Goal: Task Accomplishment & Management: Complete application form

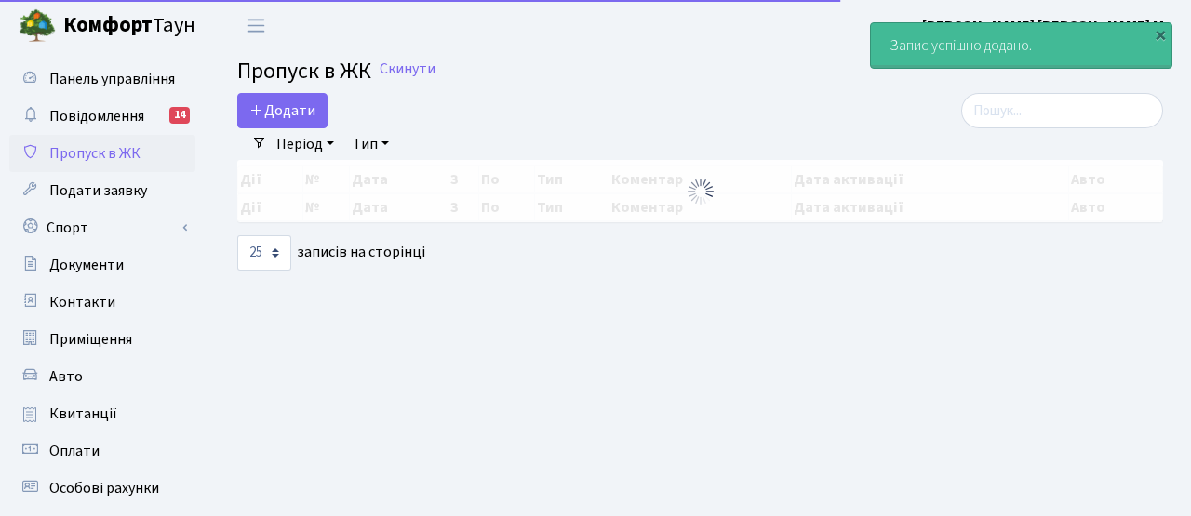
select select "25"
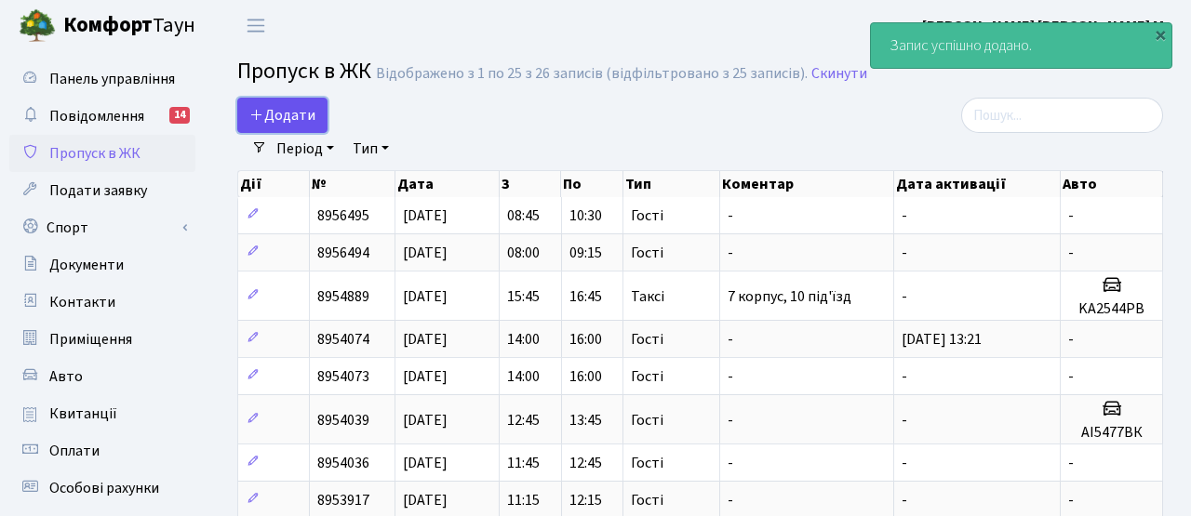
drag, startPoint x: 303, startPoint y: 114, endPoint x: 292, endPoint y: 114, distance: 11.2
click at [302, 114] on span "Додати" at bounding box center [282, 115] width 66 height 20
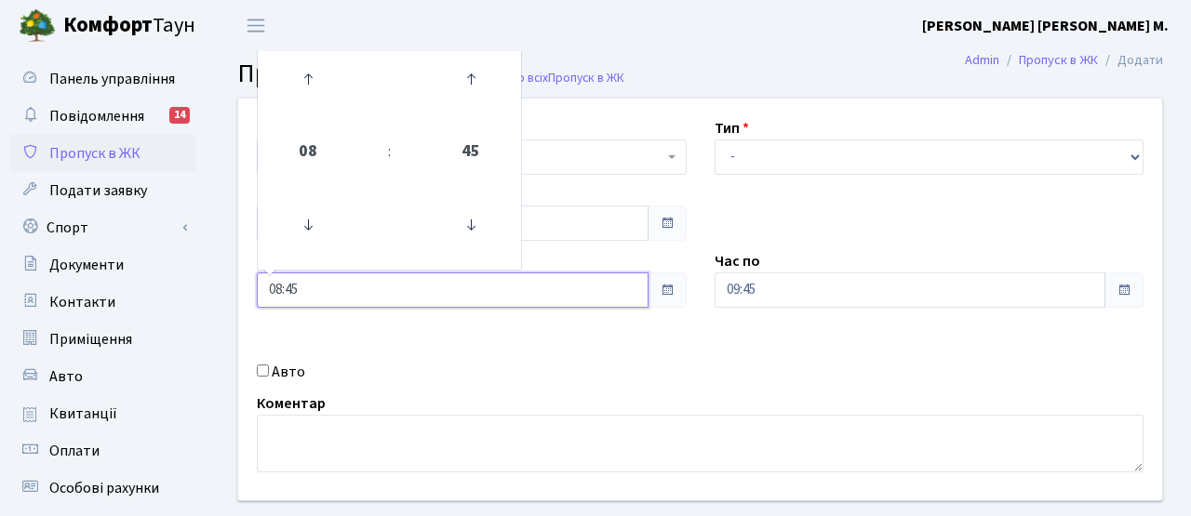
drag, startPoint x: 256, startPoint y: 291, endPoint x: 215, endPoint y: 290, distance: 40.9
click at [214, 290] on div "Квартира <b>КТ</b>&nbsp;&nbsp;&nbsp;&nbsp;7-353 <b>КТ</b>&nbsp;&nbsp;&nbsp;&nbs…" at bounding box center [700, 333] width 982 height 471
type input "10:00"
drag, startPoint x: 632, startPoint y: 348, endPoint x: 760, endPoint y: 294, distance: 139.3
click at [648, 341] on div "Квартира <b>КТ</b>&nbsp;&nbsp;&nbsp;&nbsp;7-353 <b>КТ</b>&nbsp;&nbsp;&nbsp;&nbs…" at bounding box center [700, 300] width 952 height 402
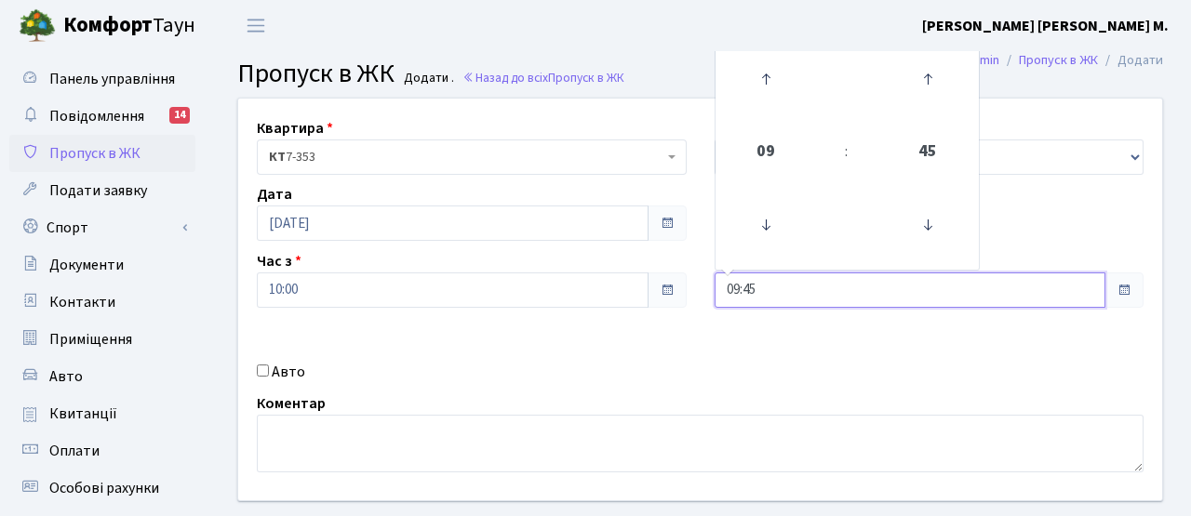
drag, startPoint x: 756, startPoint y: 287, endPoint x: 632, endPoint y: 292, distance: 124.8
click at [631, 290] on div "Квартира <b>КТ</b>&nbsp;&nbsp;&nbsp;&nbsp;7-353 <b>КТ</b>&nbsp;&nbsp;&nbsp;&nbs…" at bounding box center [700, 300] width 952 height 402
type input "12:00"
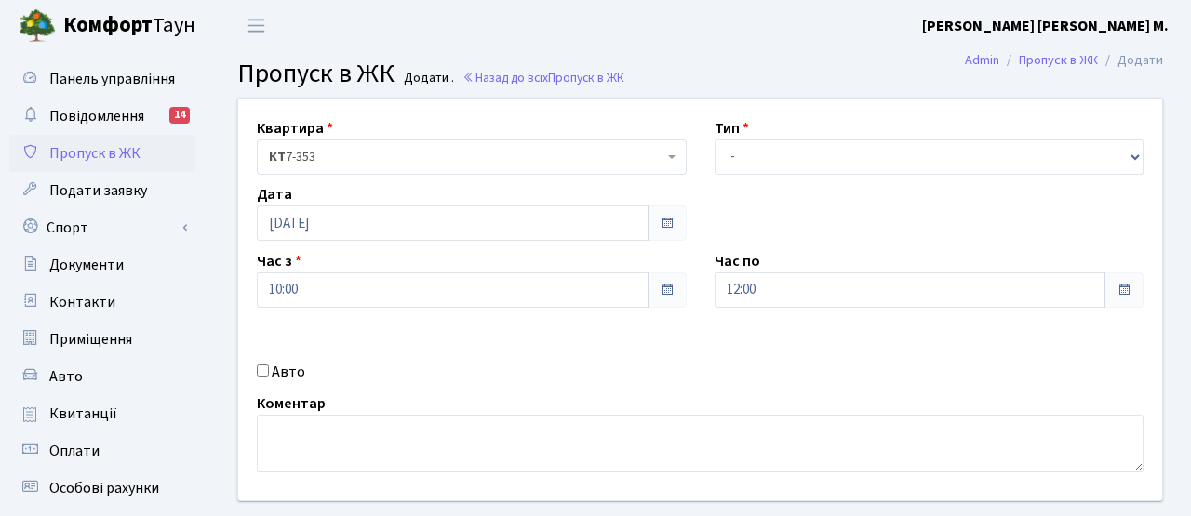
drag, startPoint x: 668, startPoint y: 380, endPoint x: 752, endPoint y: 207, distance: 192.2
click at [672, 370] on div "Авто" at bounding box center [472, 372] width 458 height 22
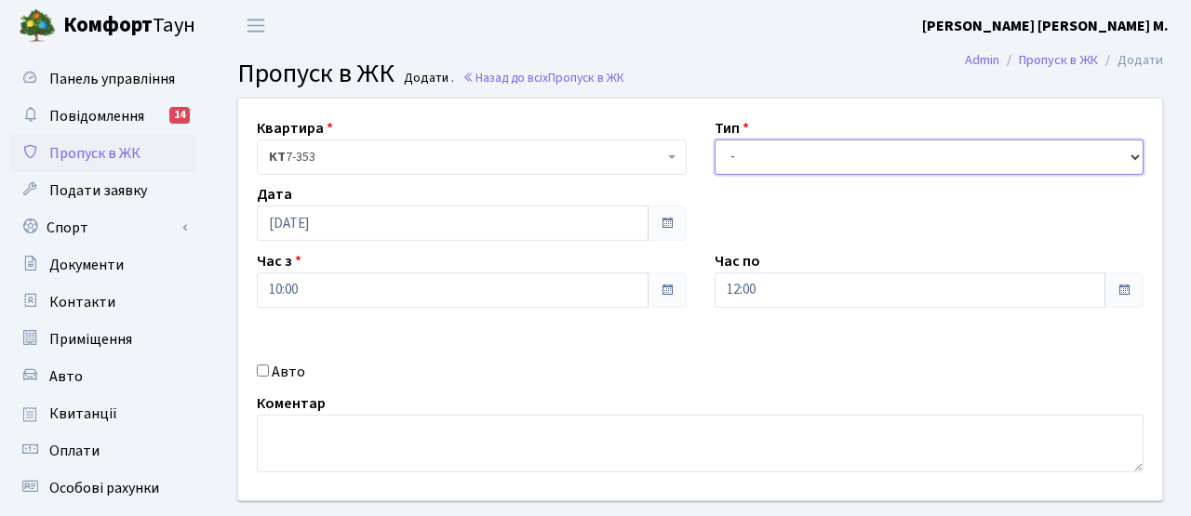
click at [754, 153] on select "- Доставка Таксі Гості Сервіс" at bounding box center [930, 157] width 430 height 35
select select "3"
click at [715, 140] on select "- Доставка Таксі Гості Сервіс" at bounding box center [930, 157] width 430 height 35
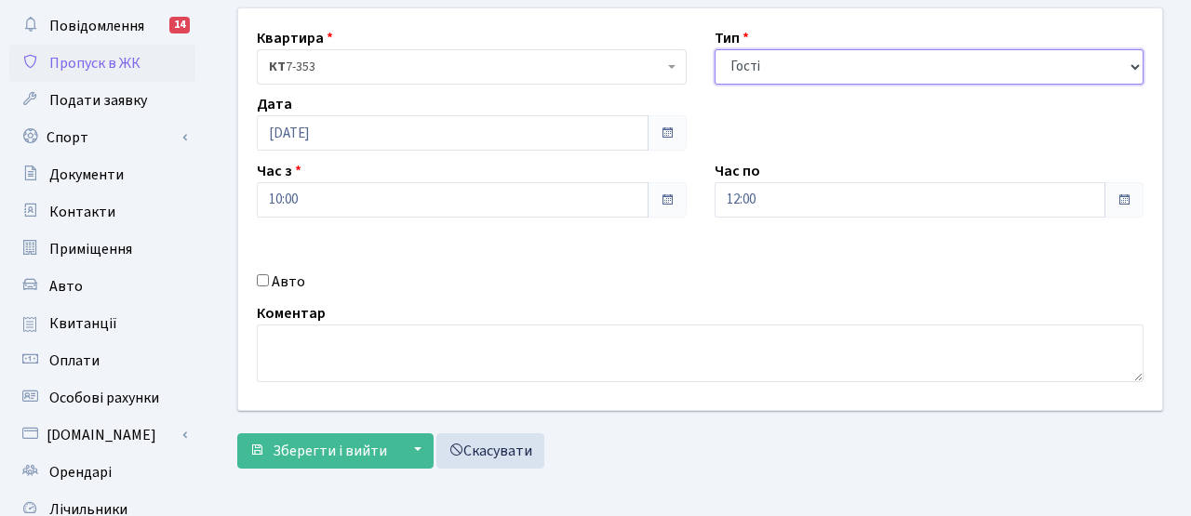
scroll to position [114, 0]
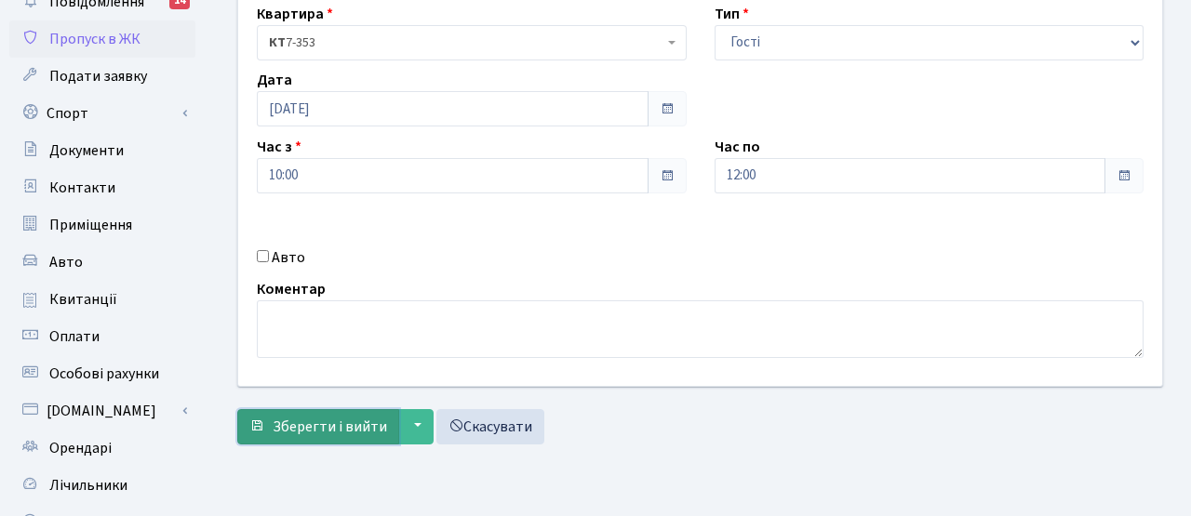
click at [337, 444] on button "Зберегти і вийти" at bounding box center [318, 426] width 162 height 35
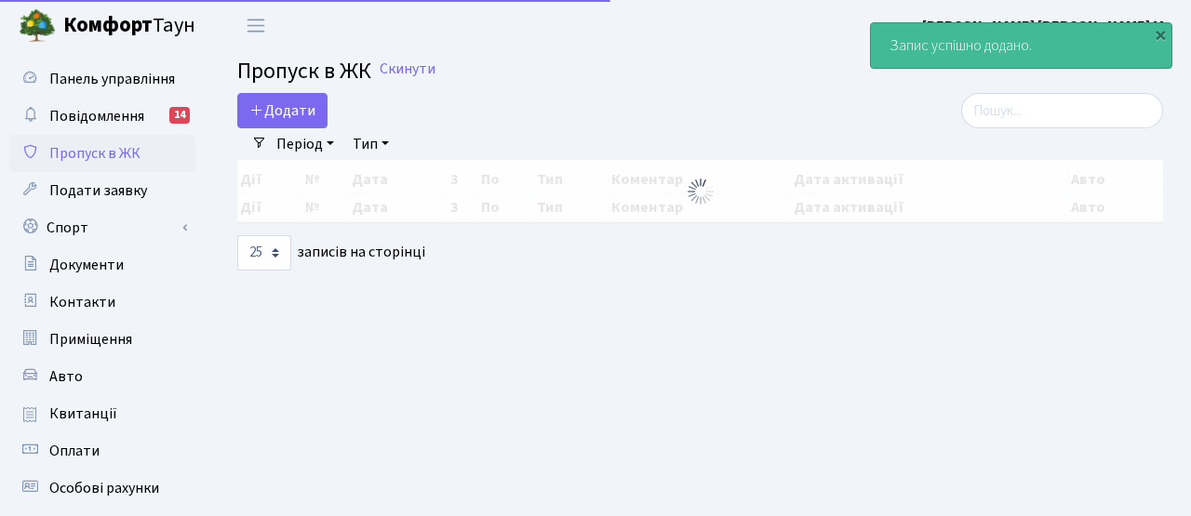
select select "25"
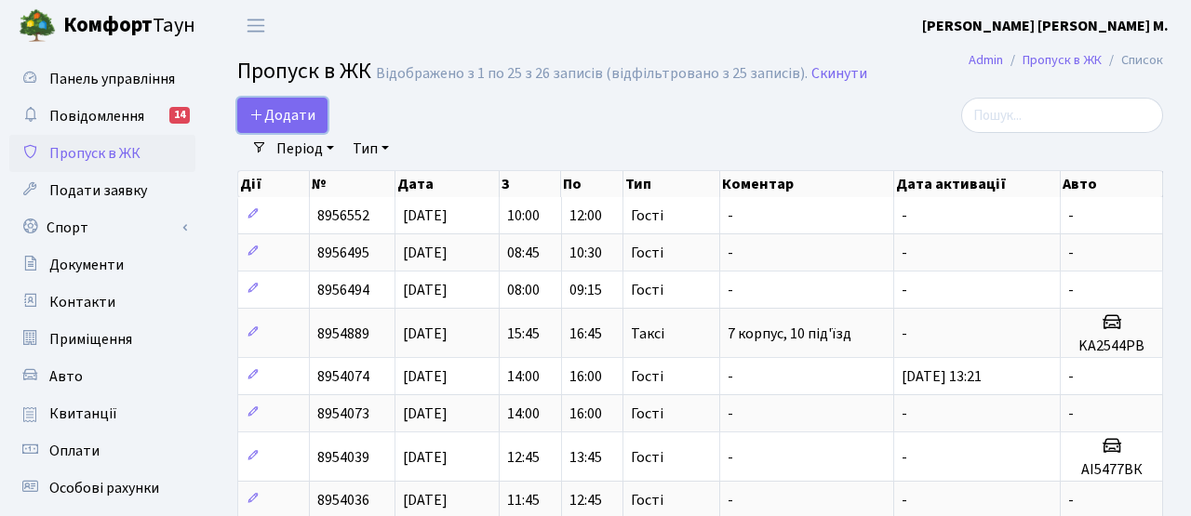
click at [281, 113] on span "Додати" at bounding box center [282, 115] width 66 height 20
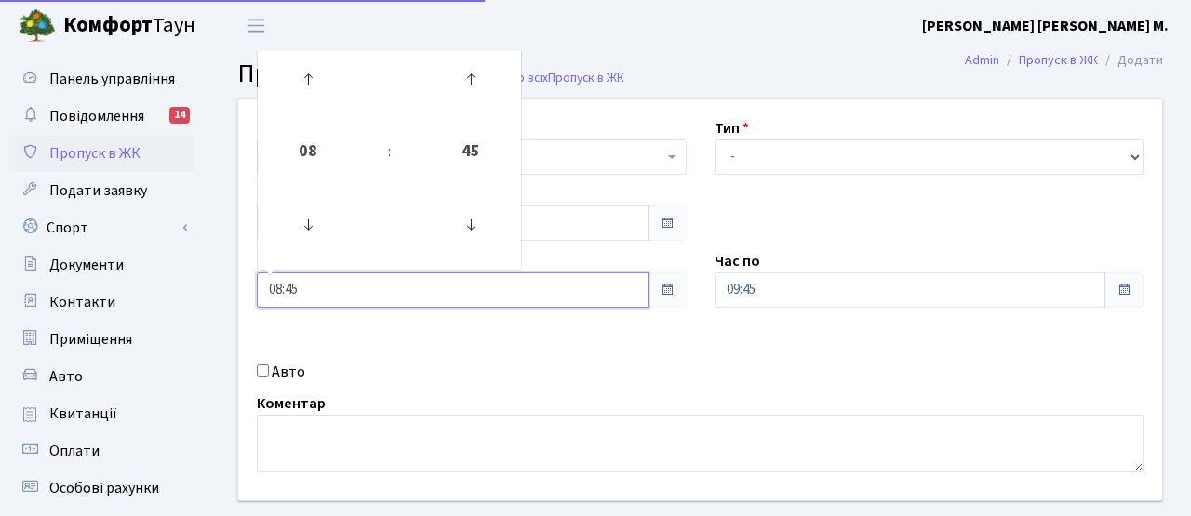
drag, startPoint x: 307, startPoint y: 290, endPoint x: 203, endPoint y: 289, distance: 104.2
click at [200, 288] on div "Панель управління Повідомлення 14 Пропуск в ЖК Подати заявку Спорт Бронювання С…" at bounding box center [595, 421] width 1191 height 740
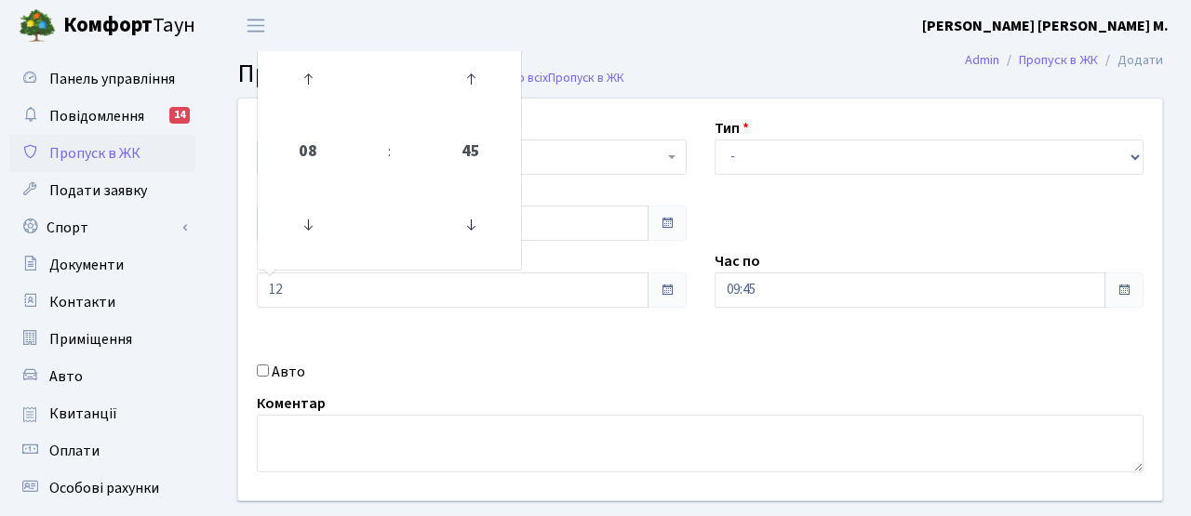
type input "12:00"
drag, startPoint x: 470, startPoint y: 368, endPoint x: 678, endPoint y: 299, distance: 219.8
click at [474, 366] on div "Авто" at bounding box center [472, 372] width 458 height 22
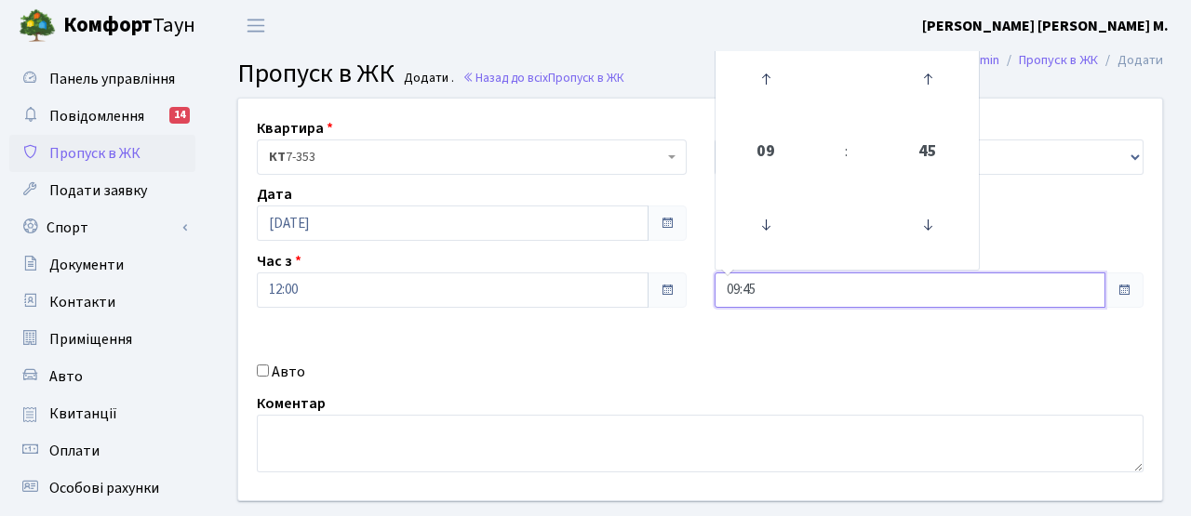
drag, startPoint x: 667, startPoint y: 285, endPoint x: 597, endPoint y: 285, distance: 69.8
click at [597, 285] on div "Квартира <b>КТ</b>&nbsp;&nbsp;&nbsp;&nbsp;7-353 <b>КТ</b>&nbsp;&nbsp;&nbsp;&nbs…" at bounding box center [700, 300] width 952 height 402
type input "14:00"
click at [684, 325] on div "Квартира <b>КТ</b>&nbsp;&nbsp;&nbsp;&nbsp;7-353 <b>КТ</b>&nbsp;&nbsp;&nbsp;&nbs…" at bounding box center [700, 300] width 952 height 402
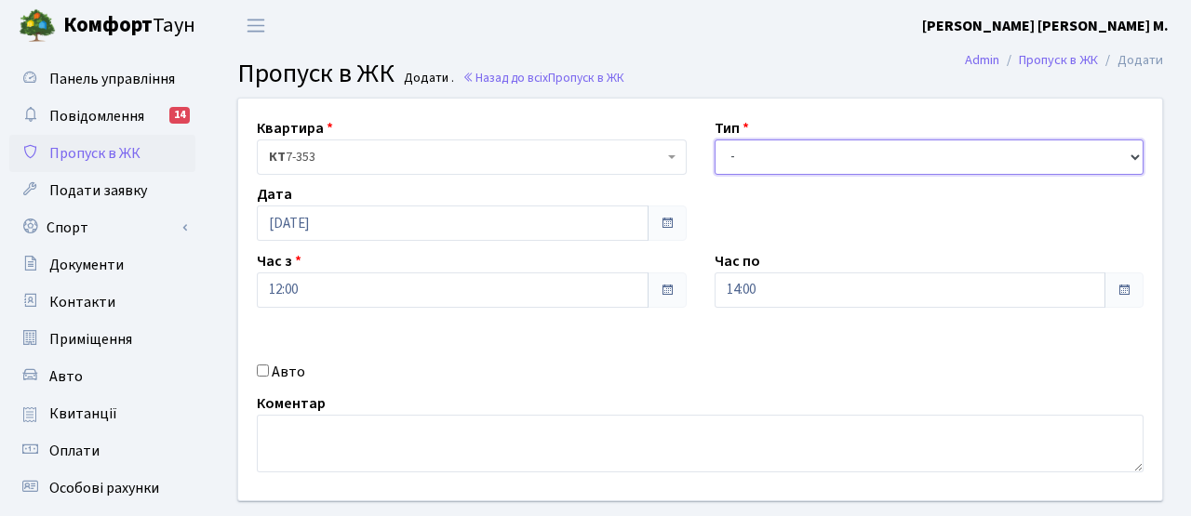
click at [755, 147] on select "- Доставка Таксі Гості Сервіс" at bounding box center [930, 157] width 430 height 35
select select "3"
click at [715, 140] on select "- Доставка Таксі Гості Сервіс" at bounding box center [930, 157] width 430 height 35
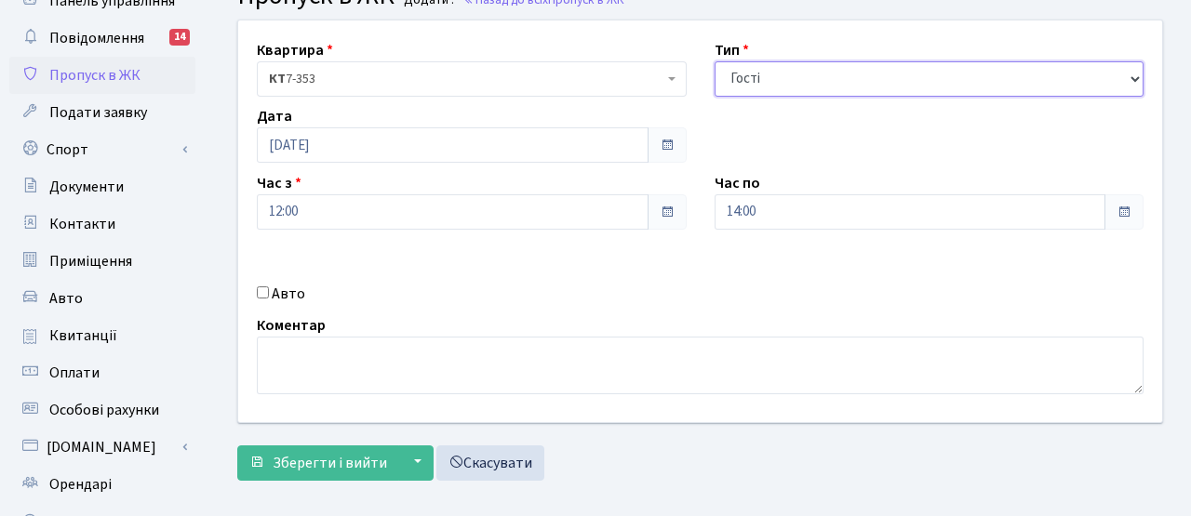
scroll to position [111, 0]
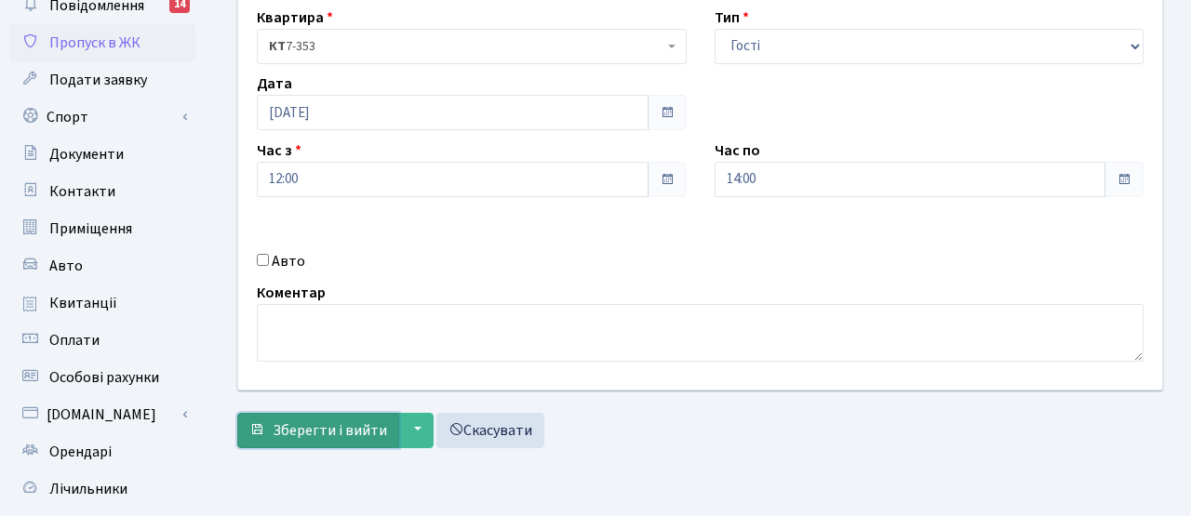
click at [274, 444] on button "Зберегти і вийти" at bounding box center [318, 430] width 162 height 35
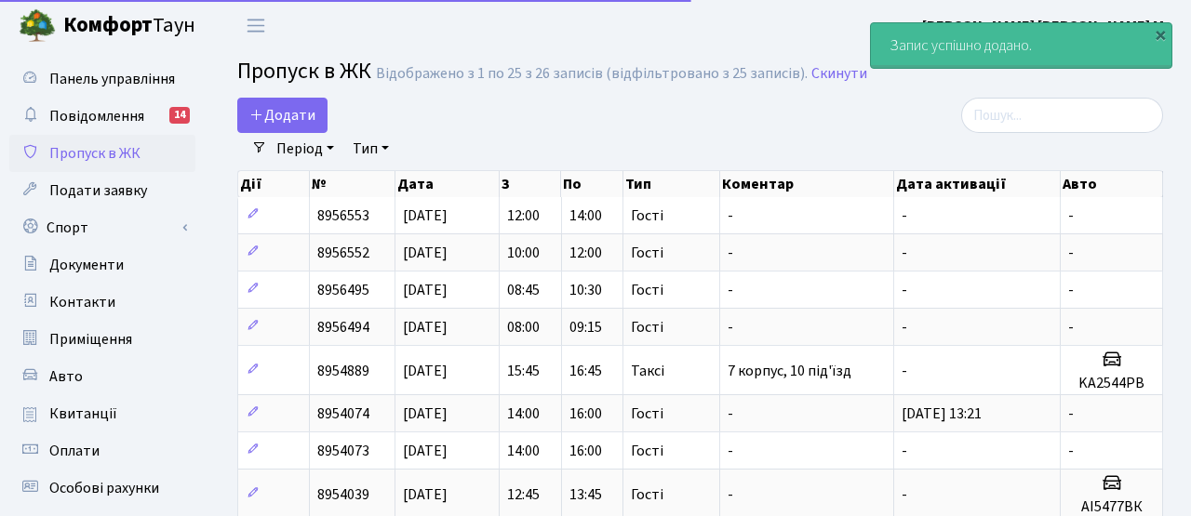
select select "25"
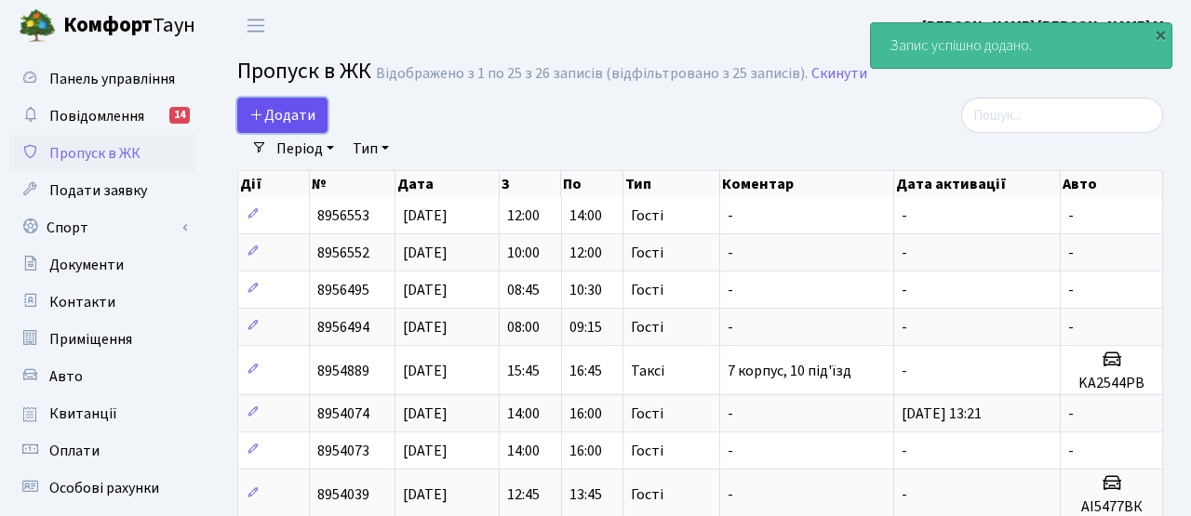
click at [280, 118] on span "Додати" at bounding box center [282, 115] width 66 height 20
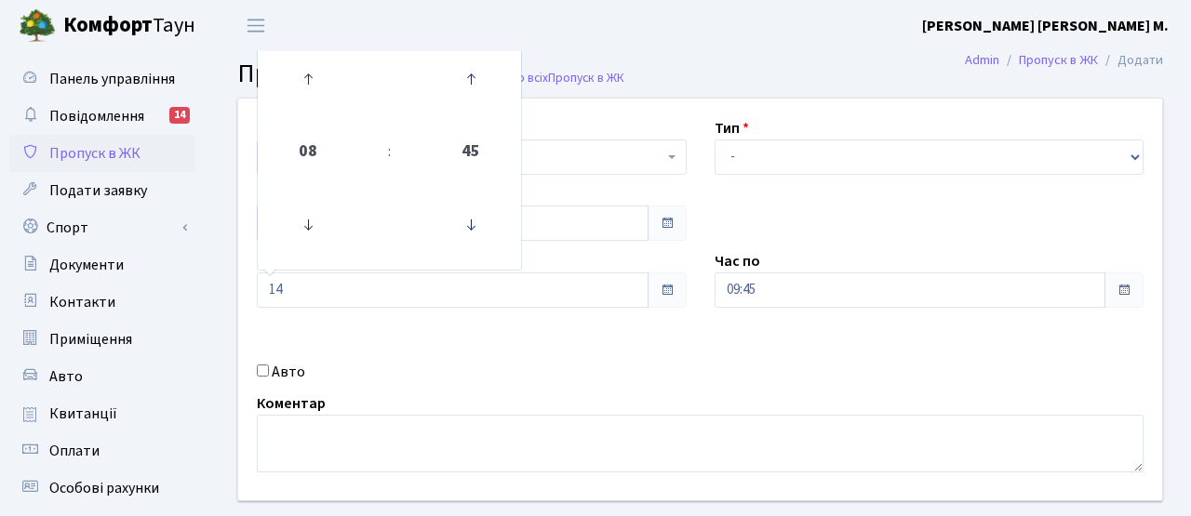
type input "14:00"
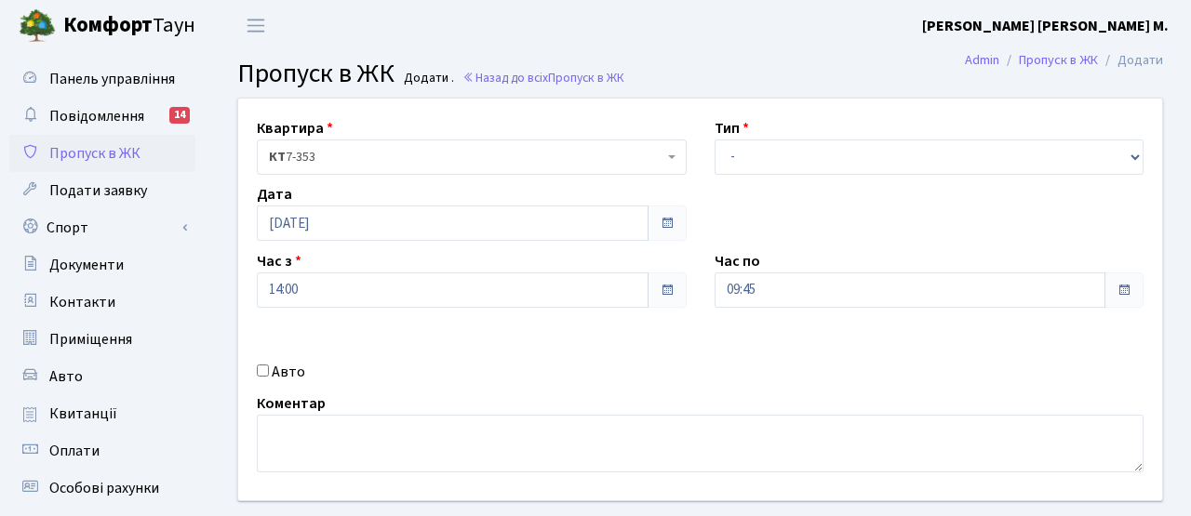
drag, startPoint x: 533, startPoint y: 341, endPoint x: 582, endPoint y: 315, distance: 55.8
click at [531, 342] on div "Квартира <b>КТ</b>&nbsp;&nbsp;&nbsp;&nbsp;7-353 <b>КТ</b>&nbsp;&nbsp;&nbsp;&nbs…" at bounding box center [700, 300] width 952 height 402
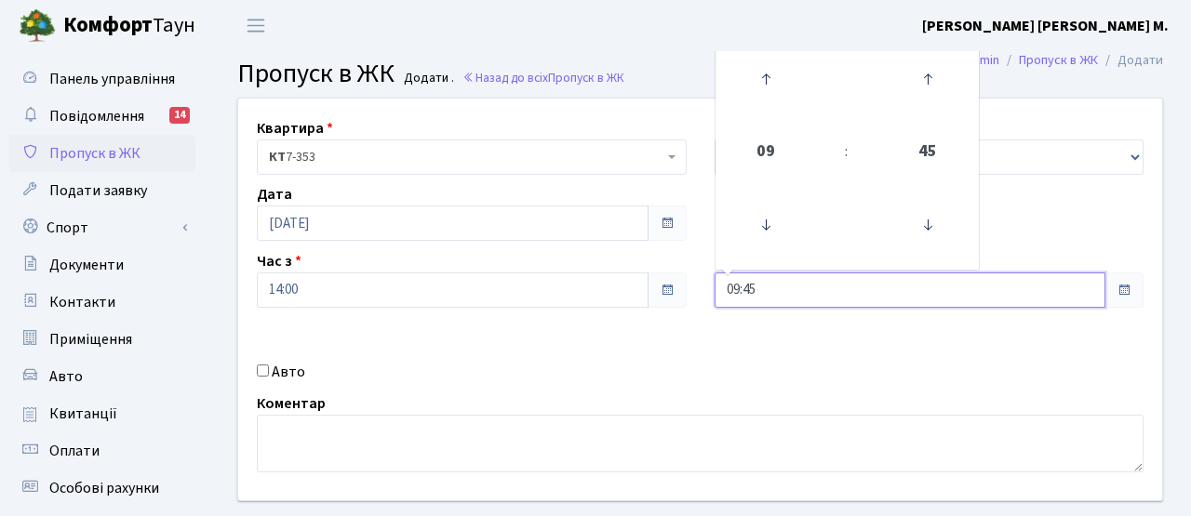
drag, startPoint x: 758, startPoint y: 284, endPoint x: 674, endPoint y: 290, distance: 84.9
click at [655, 284] on div "Квартира <b>КТ</b>&nbsp;&nbsp;&nbsp;&nbsp;7-353 <b>КТ</b>&nbsp;&nbsp;&nbsp;&nbs…" at bounding box center [700, 300] width 952 height 402
type input "16:00"
click at [713, 354] on div "Квартира <b>КТ</b>&nbsp;&nbsp;&nbsp;&nbsp;7-353 <b>КТ</b>&nbsp;&nbsp;&nbsp;&nbs…" at bounding box center [700, 300] width 952 height 402
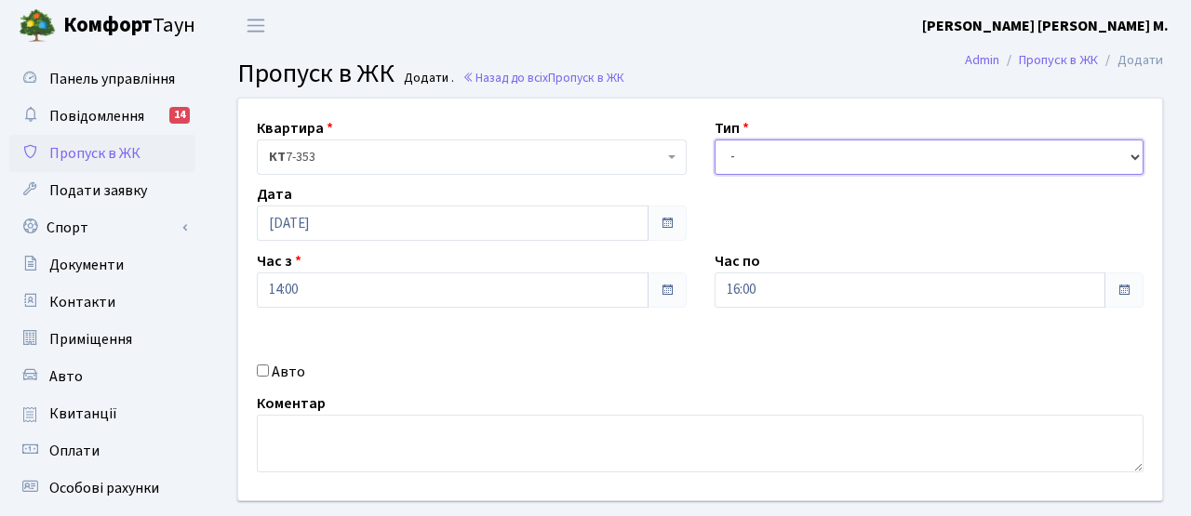
click at [764, 140] on select "- Доставка Таксі Гості Сервіс" at bounding box center [930, 157] width 430 height 35
select select "3"
click at [715, 140] on select "- Доставка Таксі Гості Сервіс" at bounding box center [930, 157] width 430 height 35
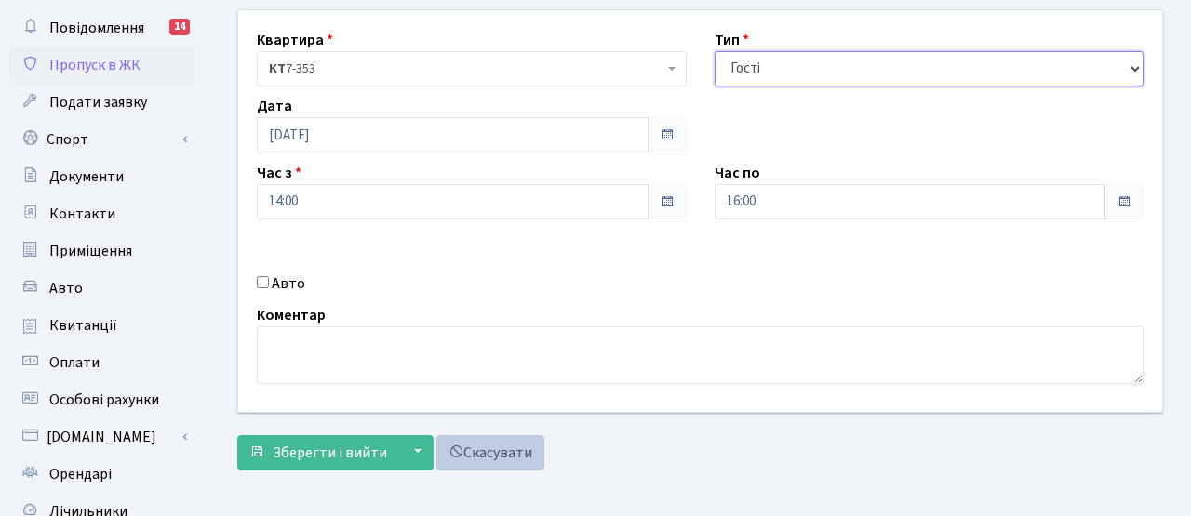
scroll to position [178, 0]
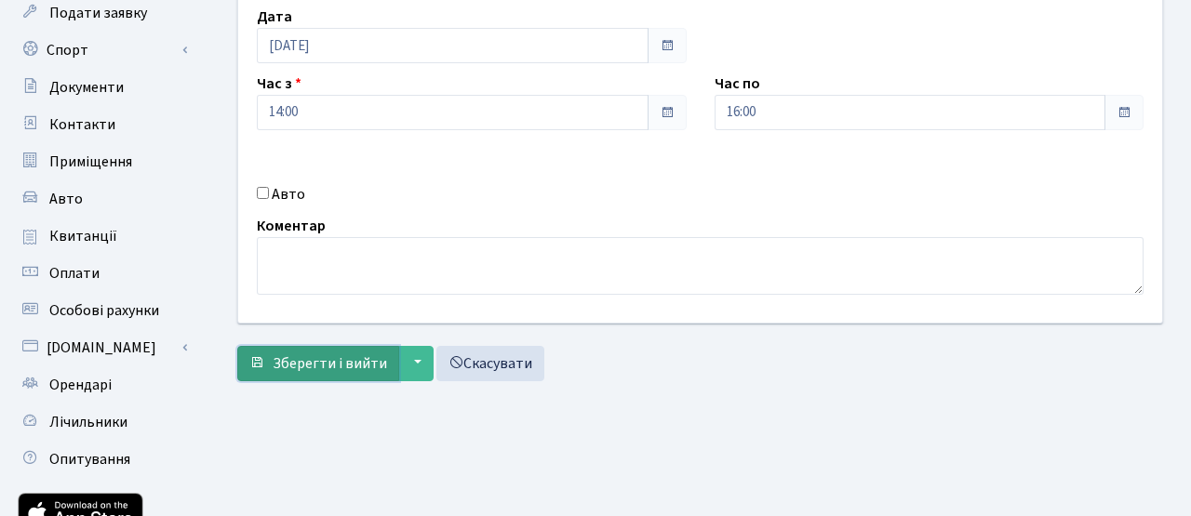
click at [341, 362] on span "Зберегти і вийти" at bounding box center [330, 364] width 114 height 20
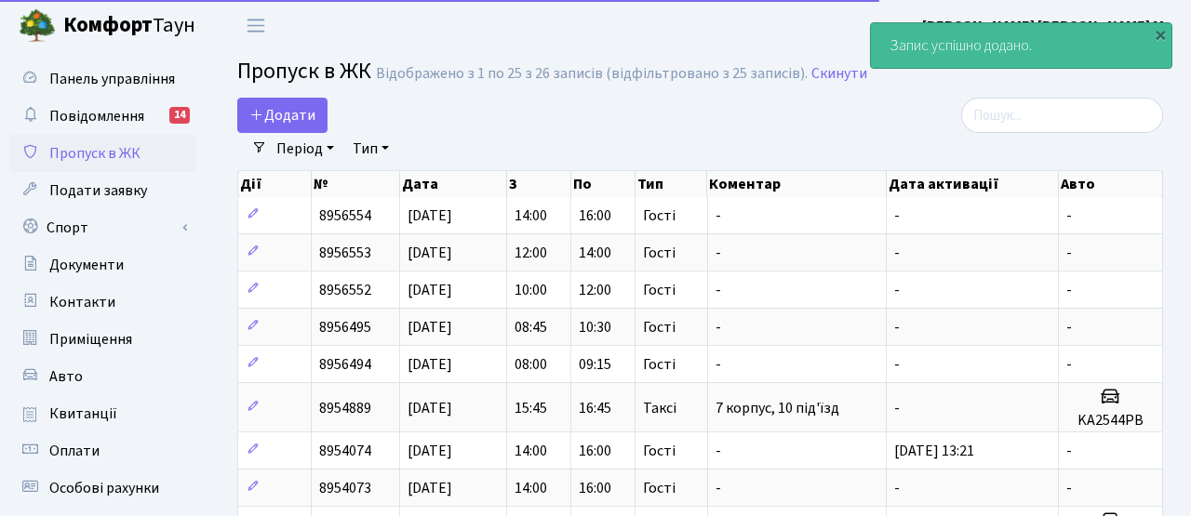
select select "25"
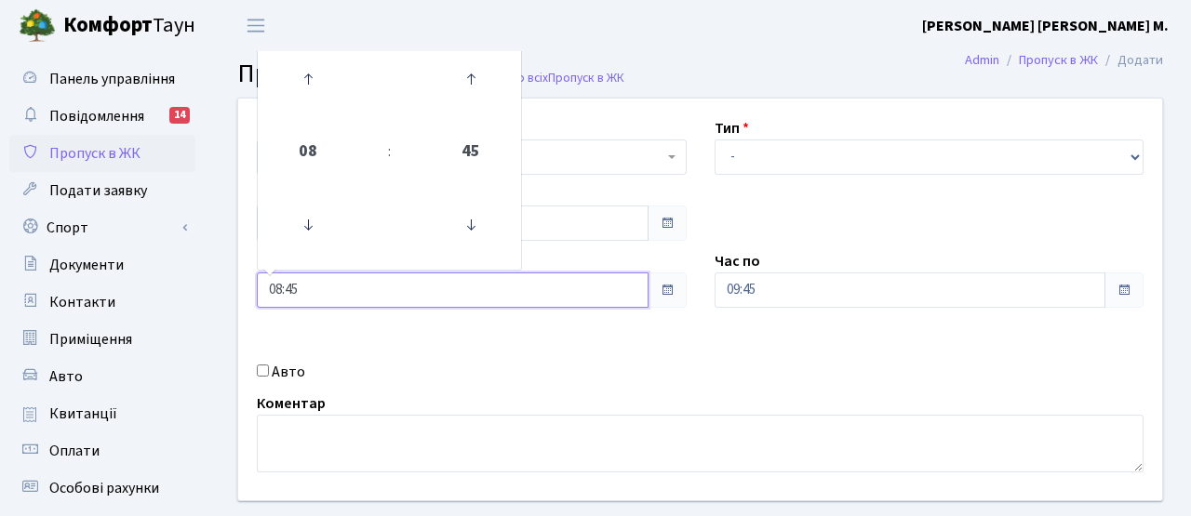
drag, startPoint x: 308, startPoint y: 277, endPoint x: 234, endPoint y: 285, distance: 73.9
click at [234, 285] on div "Квартира <b>КТ</b>&nbsp;&nbsp;&nbsp;&nbsp;7-353 <b>КТ</b>&nbsp;&nbsp;&nbsp;&nbs…" at bounding box center [700, 300] width 952 height 402
drag, startPoint x: 307, startPoint y: 293, endPoint x: 197, endPoint y: 286, distance: 110.0
click at [188, 287] on div "Панель управління Повідомлення 14 Пропуск в ЖК Подати заявку Спорт Бронювання С…" at bounding box center [595, 421] width 1191 height 740
type input "16:00"
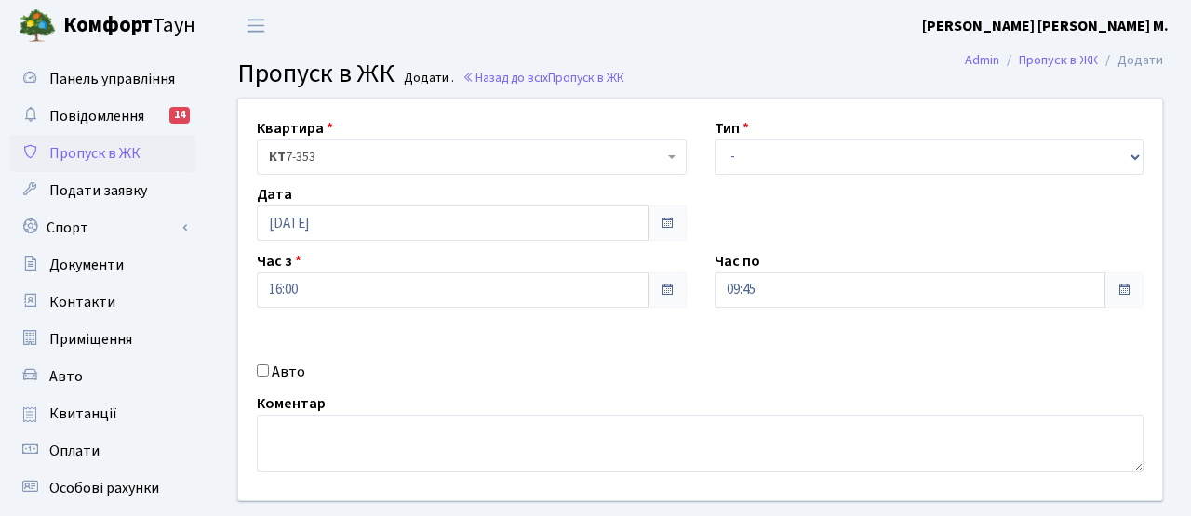
drag, startPoint x: 548, startPoint y: 354, endPoint x: 585, endPoint y: 338, distance: 40.8
click at [555, 350] on div "Квартира <b>КТ</b>&nbsp;&nbsp;&nbsp;&nbsp;7-353 <b>КТ</b>&nbsp;&nbsp;&nbsp;&nbs…" at bounding box center [700, 300] width 952 height 402
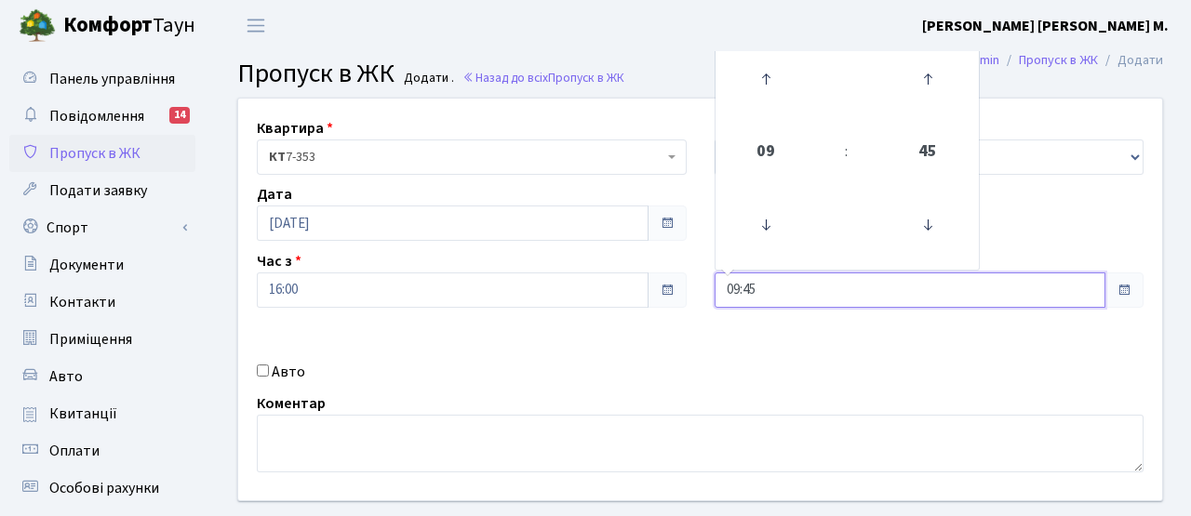
drag, startPoint x: 706, startPoint y: 288, endPoint x: 626, endPoint y: 287, distance: 80.0
click at [628, 287] on div "Квартира <b>КТ</b>&nbsp;&nbsp;&nbsp;&nbsp;7-353 <b>КТ</b>&nbsp;&nbsp;&nbsp;&nbs…" at bounding box center [700, 300] width 952 height 402
type input "18:00"
drag, startPoint x: 677, startPoint y: 341, endPoint x: 685, endPoint y: 319, distance: 23.5
click at [677, 341] on div "Квартира <b>КТ</b>&nbsp;&nbsp;&nbsp;&nbsp;7-353 <b>КТ</b>&nbsp;&nbsp;&nbsp;&nbs…" at bounding box center [700, 300] width 952 height 402
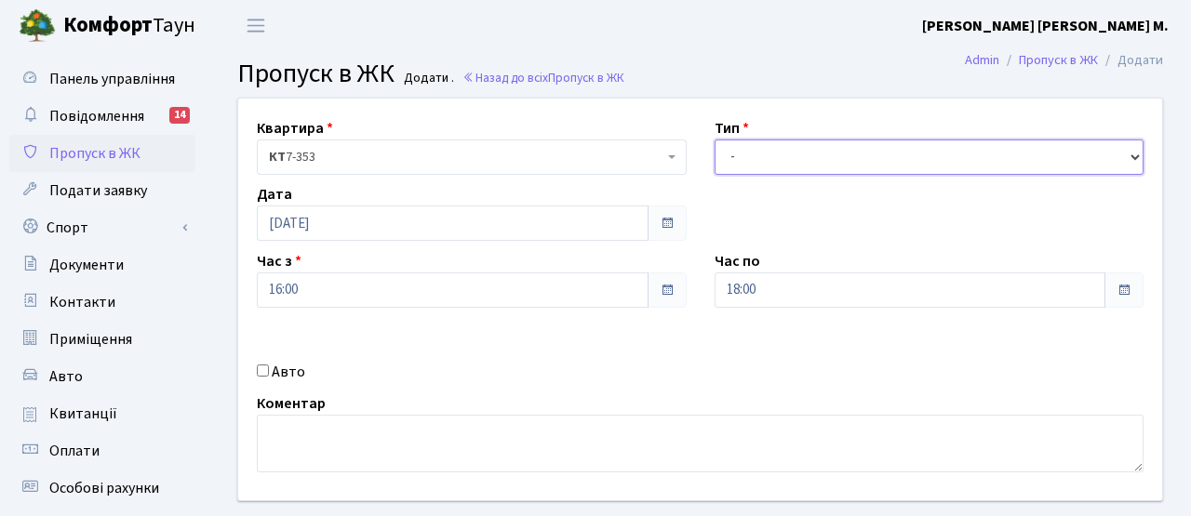
click at [749, 150] on select "- Доставка Таксі Гості Сервіс" at bounding box center [930, 157] width 430 height 35
select select "3"
click at [715, 140] on select "- Доставка Таксі Гості Сервіс" at bounding box center [930, 157] width 430 height 35
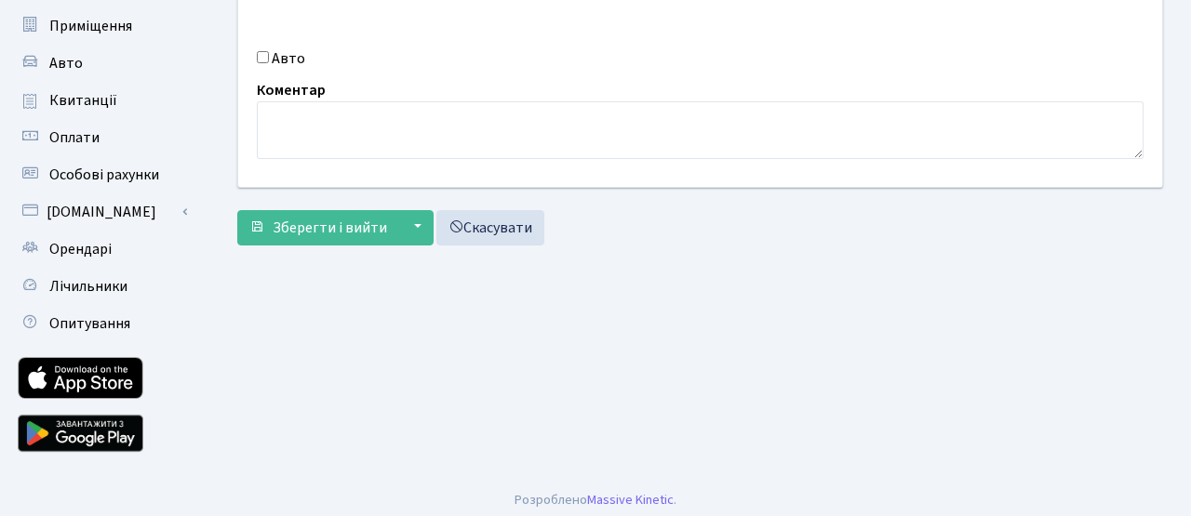
scroll to position [314, 0]
click at [343, 207] on form "Квартира <b>КТ</b>&nbsp;&nbsp;&nbsp;&nbsp;7-353 <b>КТ</b>&nbsp;&nbsp;&nbsp;&nbs…" at bounding box center [700, 13] width 926 height 461
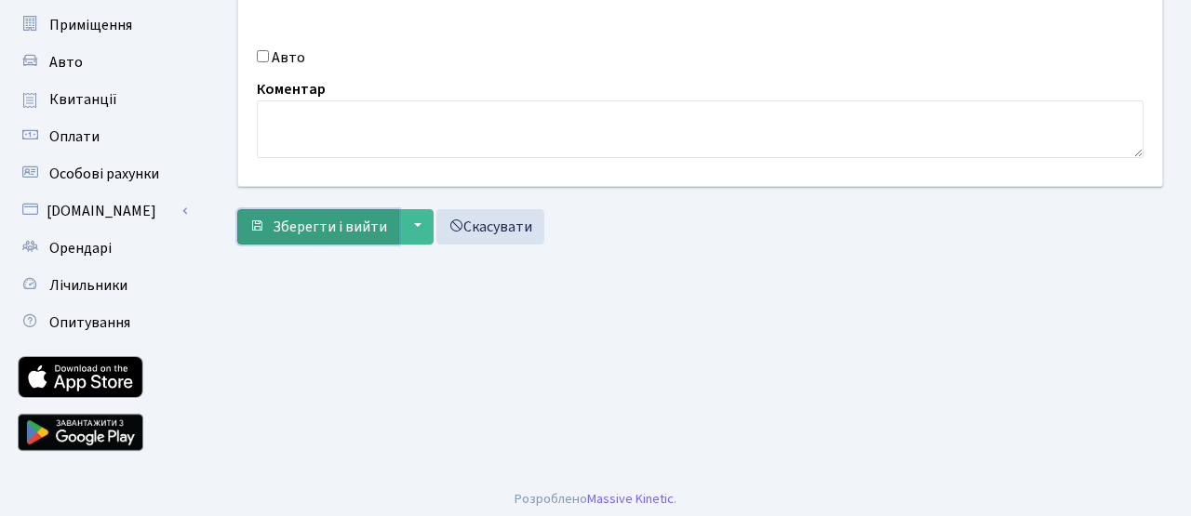
click at [339, 220] on span "Зберегти і вийти" at bounding box center [330, 227] width 114 height 20
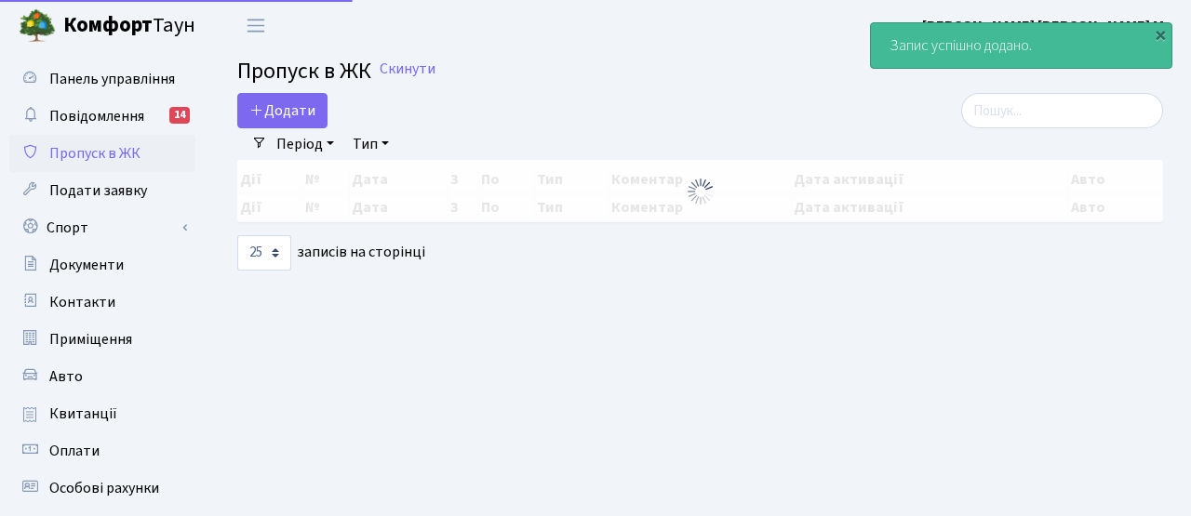
select select "25"
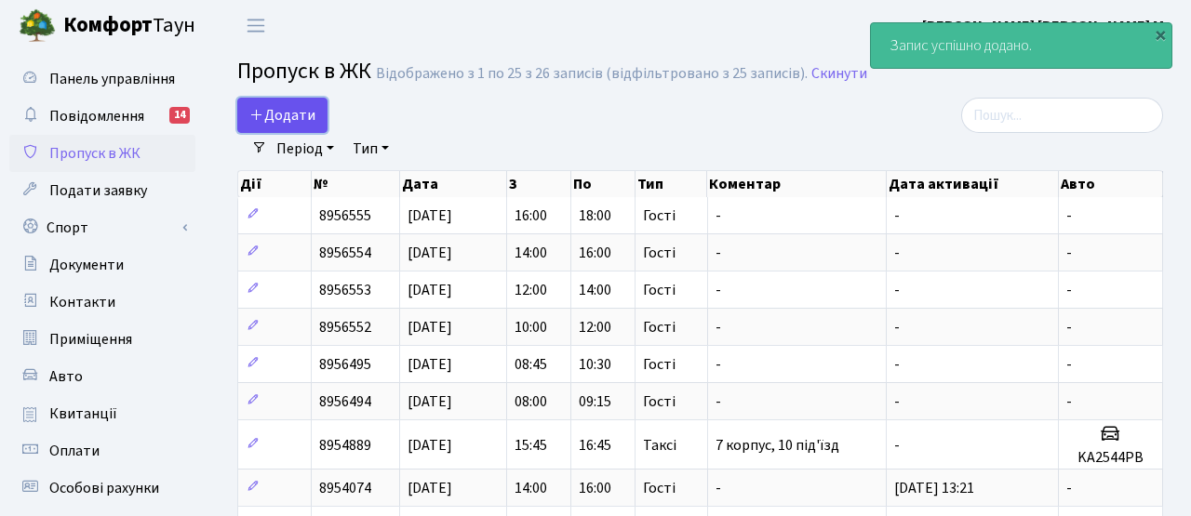
click at [283, 115] on span "Додати" at bounding box center [282, 115] width 66 height 20
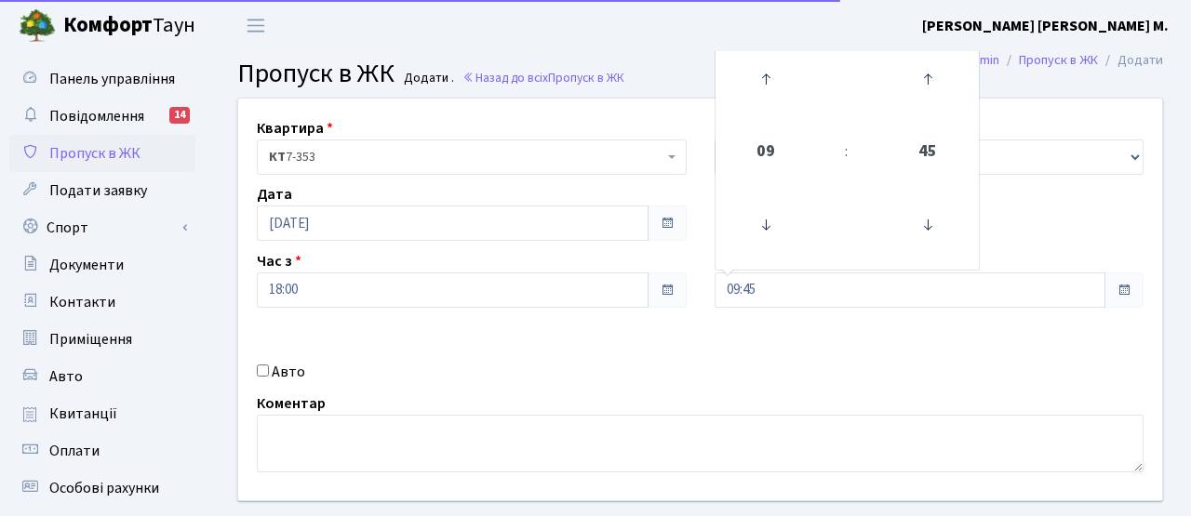
click at [631, 289] on div "Квартира <b>КТ</b>&nbsp;&nbsp;&nbsp;&nbsp;7-353 <b>КТ</b>&nbsp;&nbsp;&nbsp;&nbs…" at bounding box center [700, 300] width 952 height 402
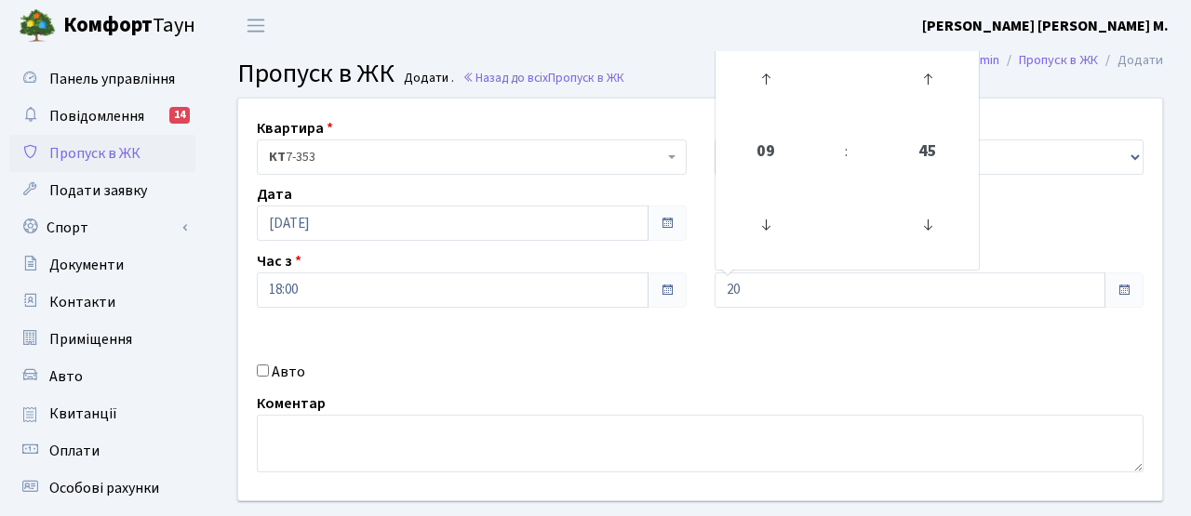
type input "20:00"
click at [691, 318] on div "Квартира <b>КТ</b>&nbsp;&nbsp;&nbsp;&nbsp;7-353 <b>КТ</b>&nbsp;&nbsp;&nbsp;&nbs…" at bounding box center [700, 300] width 952 height 402
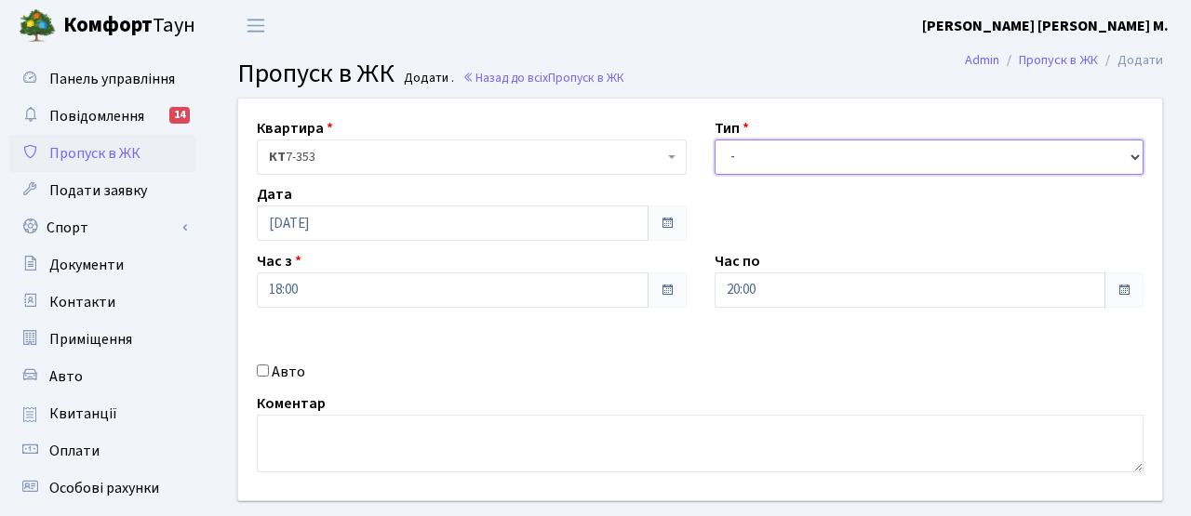
click at [749, 155] on select "- Доставка Таксі Гості Сервіс" at bounding box center [930, 157] width 430 height 35
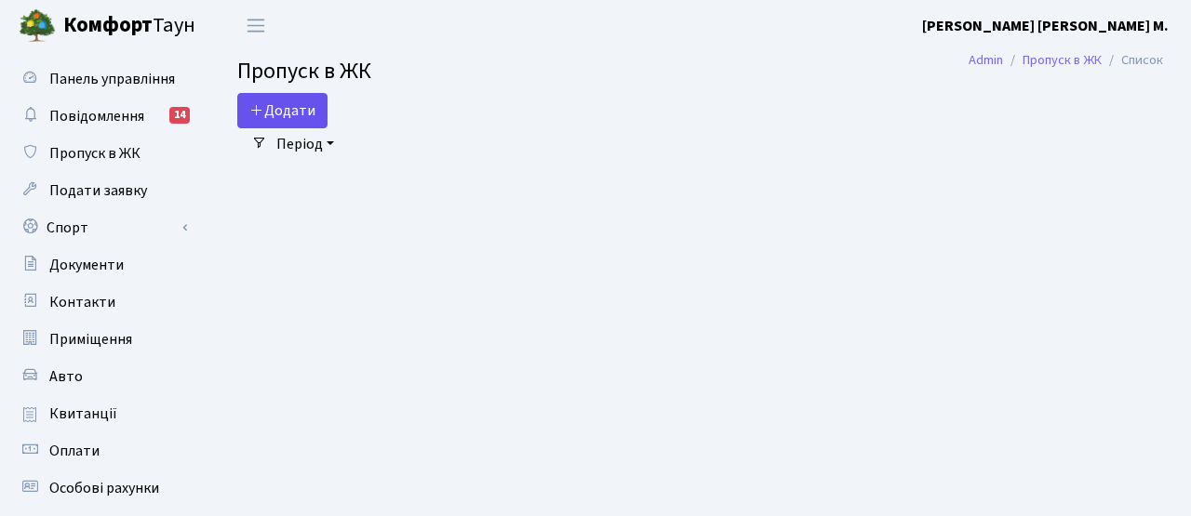
select select "25"
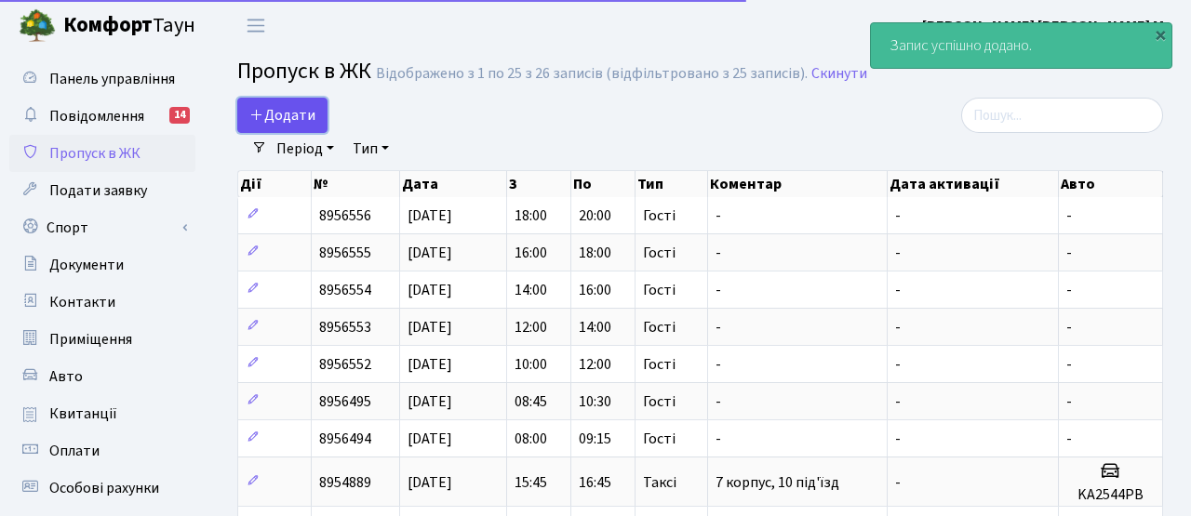
click at [289, 107] on span "Додати" at bounding box center [282, 115] width 66 height 20
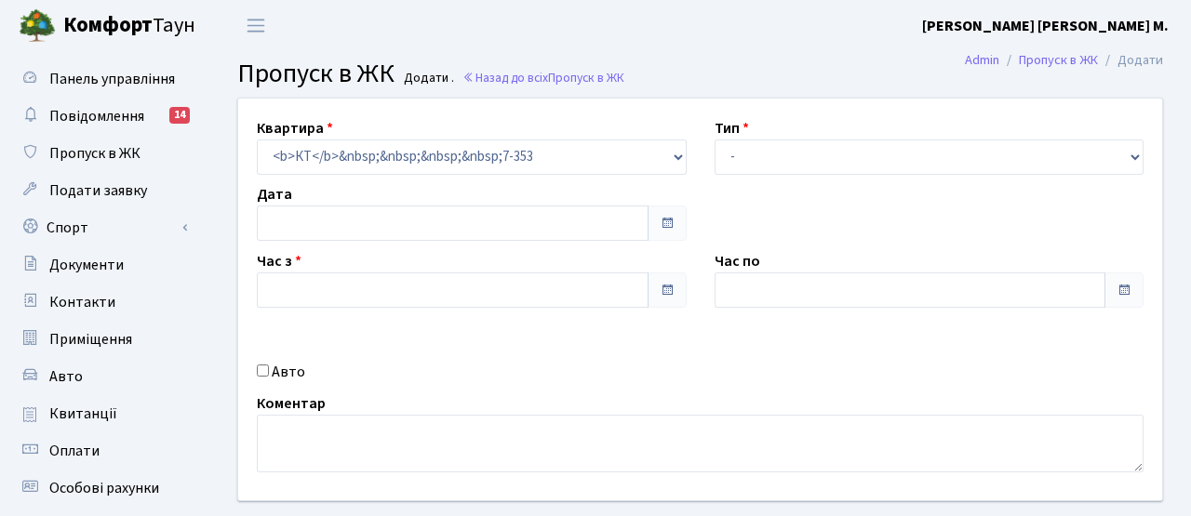
type input "[DATE]"
type input "08:45"
type input "09:45"
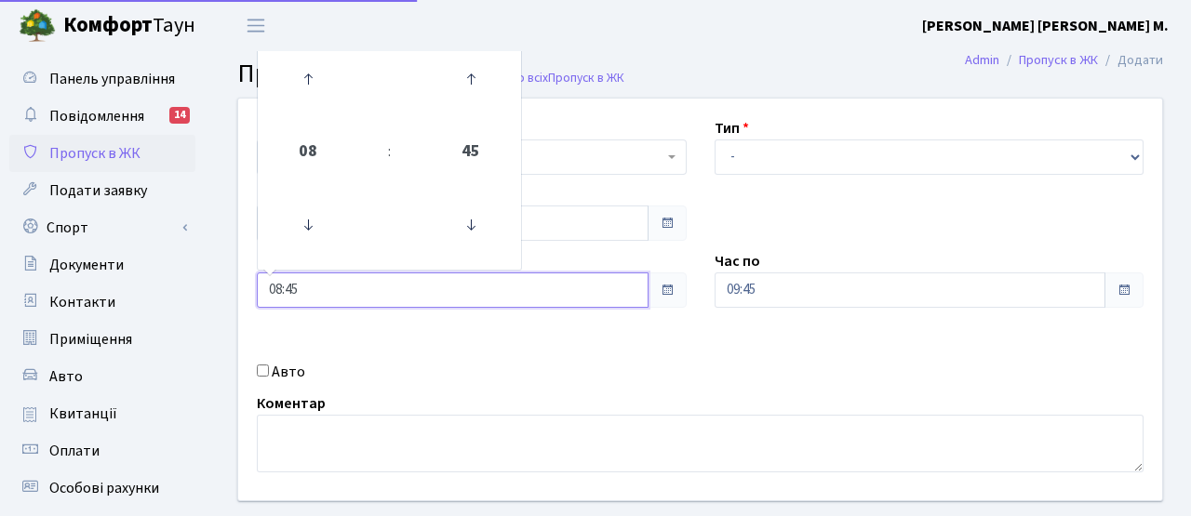
drag, startPoint x: 314, startPoint y: 292, endPoint x: 209, endPoint y: 288, distance: 104.3
click at [209, 288] on div "Квартира <b>КТ</b>&nbsp;&nbsp;&nbsp;&nbsp;7-353 <b>КТ</b>&nbsp;&nbsp;&nbsp;&nbs…" at bounding box center [700, 333] width 982 height 471
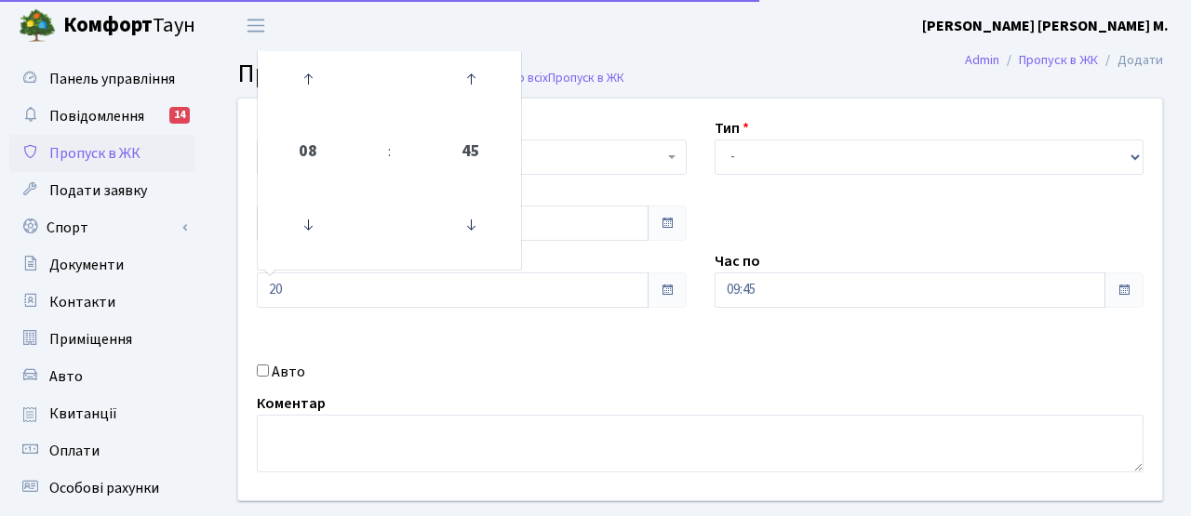
type input "20:00"
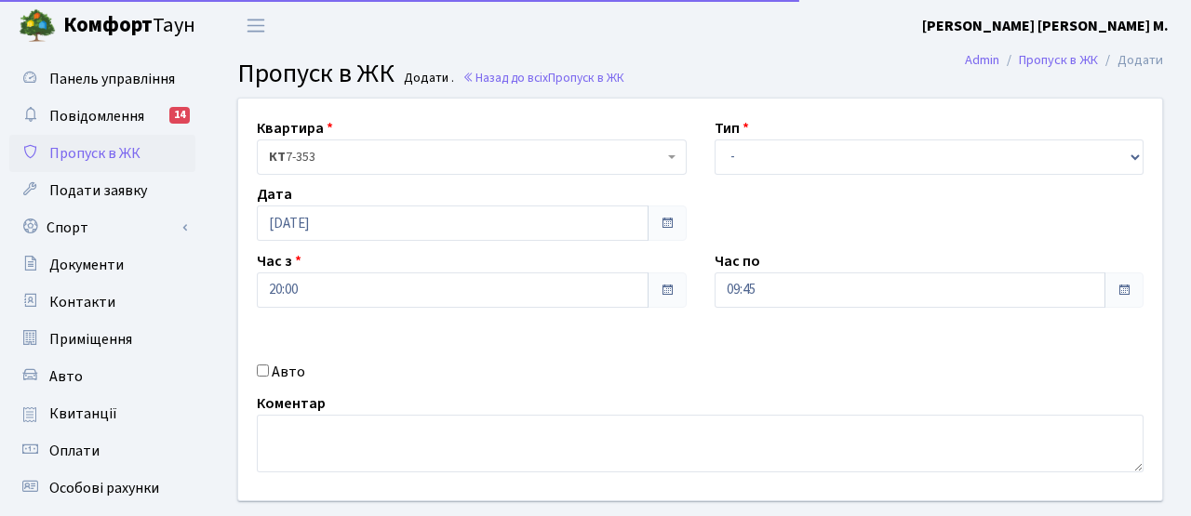
drag, startPoint x: 497, startPoint y: 383, endPoint x: 535, endPoint y: 371, distance: 40.0
click at [516, 377] on div "Авто" at bounding box center [472, 372] width 458 height 22
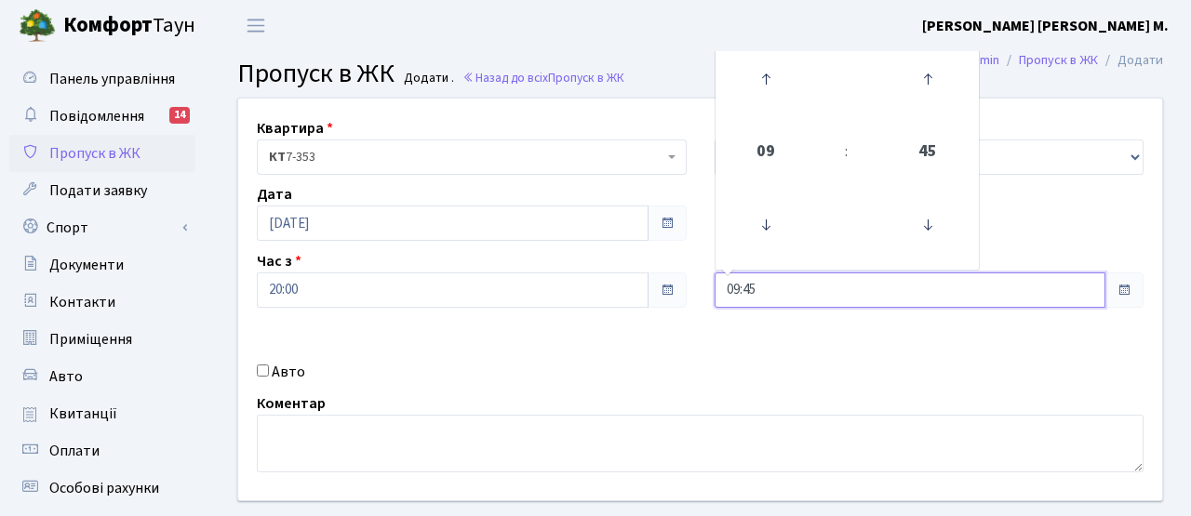
drag, startPoint x: 683, startPoint y: 292, endPoint x: 666, endPoint y: 292, distance: 16.7
click at [664, 292] on div "Квартира <b>КТ</b>&nbsp;&nbsp;&nbsp;&nbsp;7-353 <b>КТ</b>&nbsp;&nbsp;&nbsp;&nbs…" at bounding box center [700, 300] width 952 height 402
type input "22:00"
click at [672, 338] on div "Квартира <b>КТ</b>&nbsp;&nbsp;&nbsp;&nbsp;7-353 <b>КТ</b>&nbsp;&nbsp;&nbsp;&nbs…" at bounding box center [700, 300] width 952 height 402
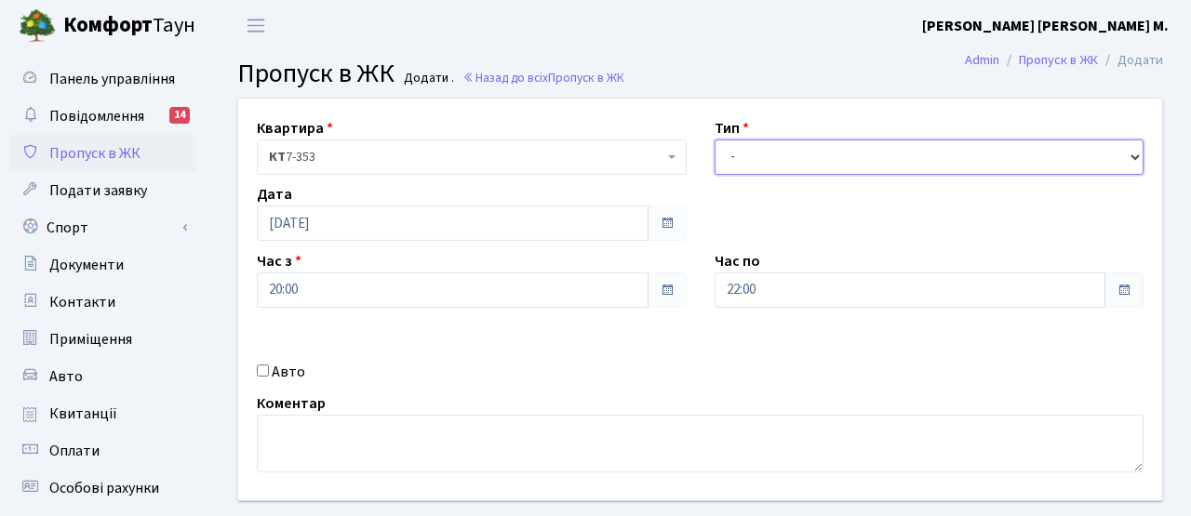
click at [775, 143] on select "- Доставка Таксі Гості Сервіс" at bounding box center [930, 157] width 430 height 35
select select "3"
click at [715, 140] on select "- Доставка Таксі Гості Сервіс" at bounding box center [930, 157] width 430 height 35
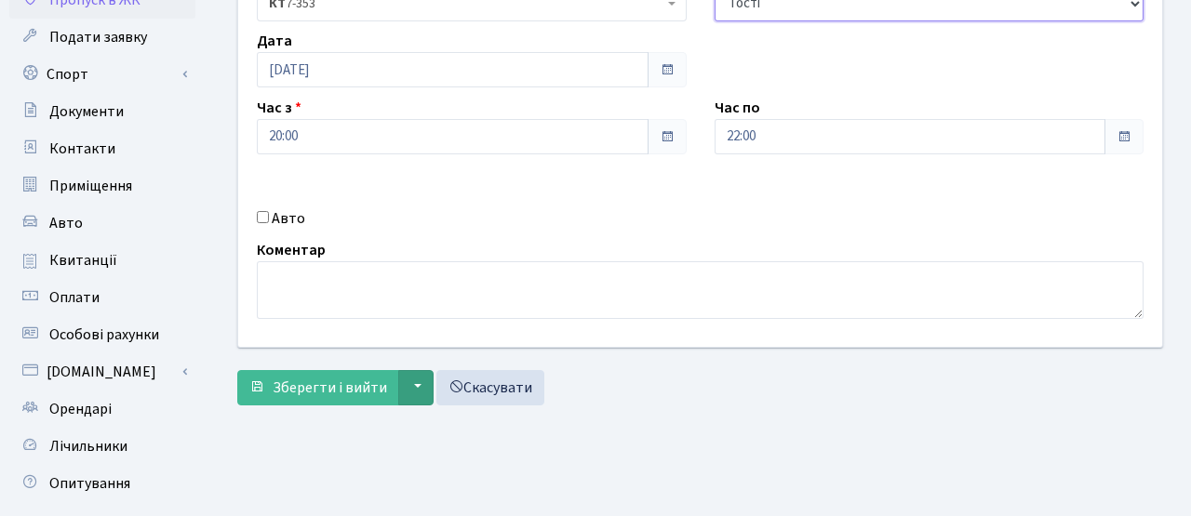
scroll to position [172, 0]
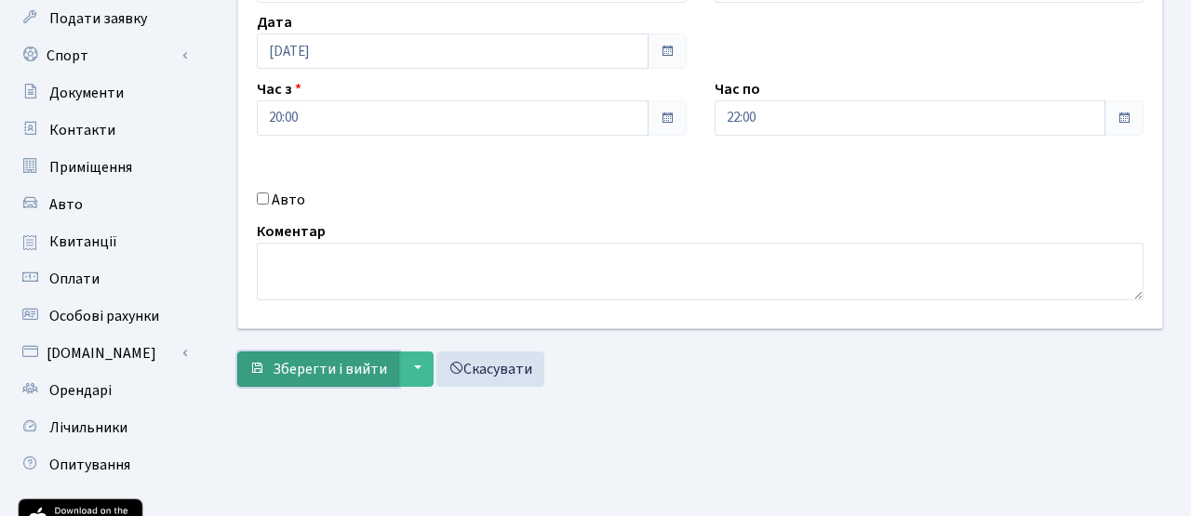
click at [375, 368] on span "Зберегти і вийти" at bounding box center [330, 369] width 114 height 20
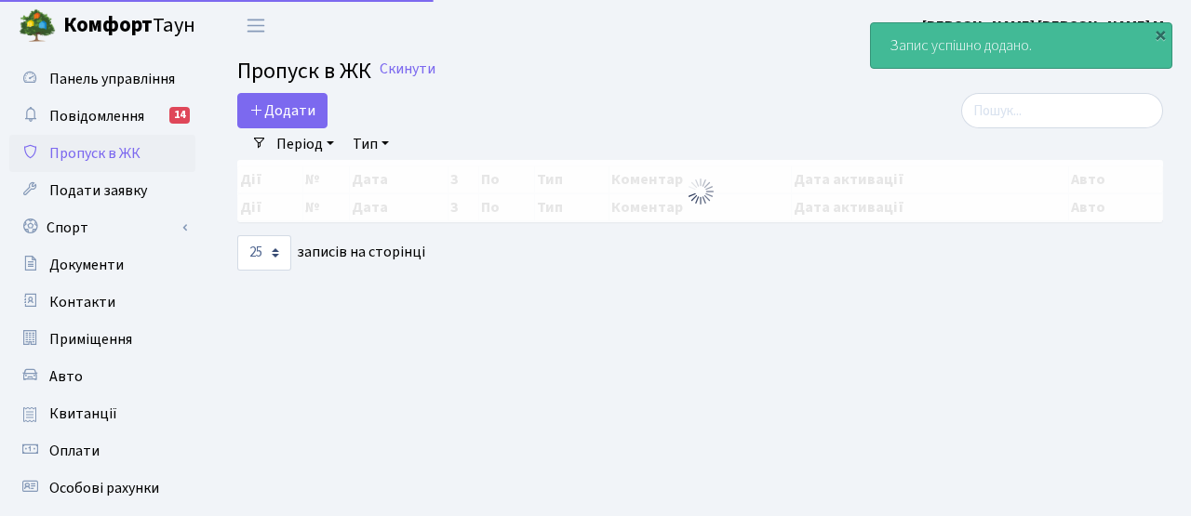
select select "25"
